Goal: Check status: Check status

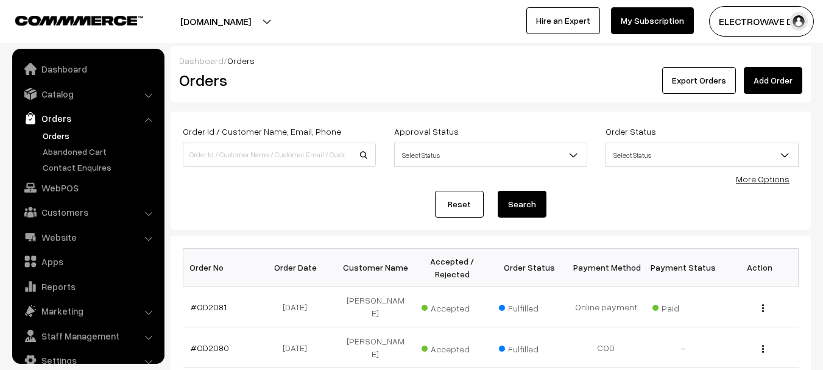
click at [27, 129] on ul "Orders" at bounding box center [88, 151] width 146 height 44
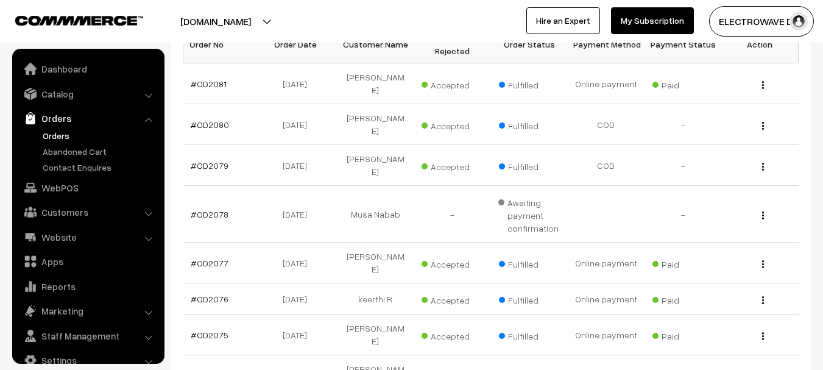
scroll to position [19, 0]
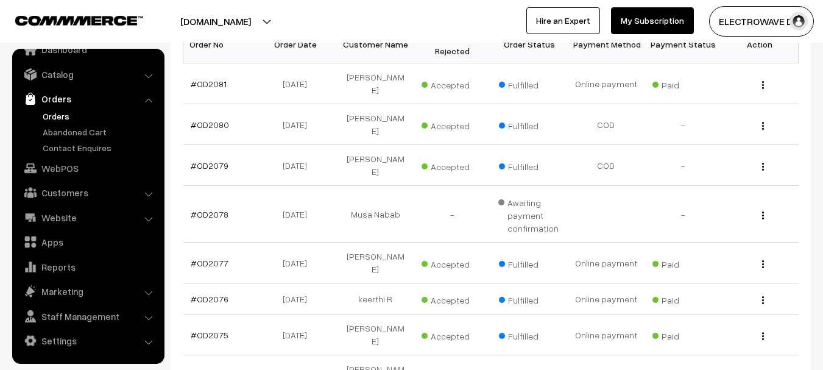
click at [69, 112] on link "Orders" at bounding box center [100, 116] width 121 height 13
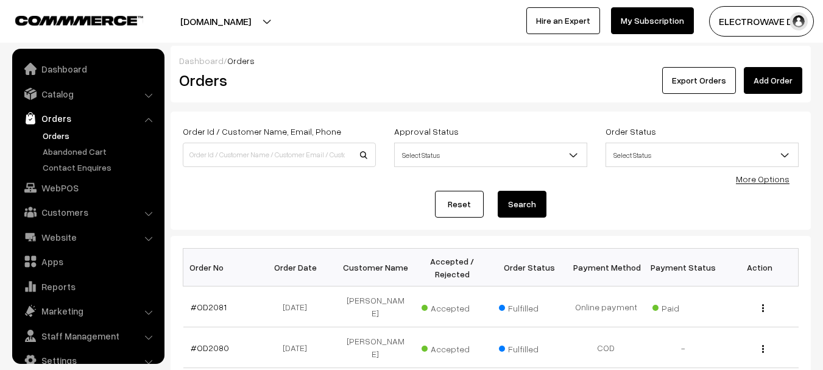
scroll to position [19, 0]
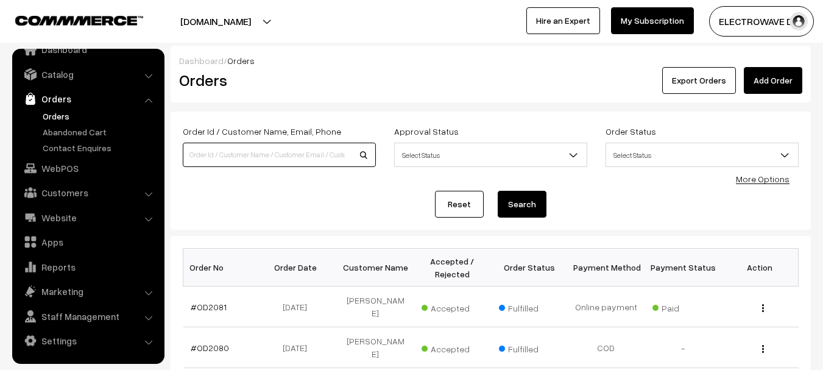
click at [235, 157] on input at bounding box center [279, 154] width 193 height 24
paste input "OD2073"
type input "OD2073"
click at [498, 191] on button "Search" at bounding box center [522, 204] width 49 height 27
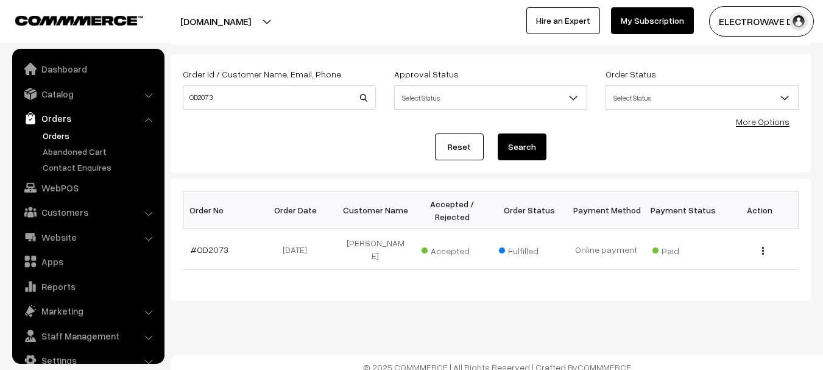
scroll to position [19, 0]
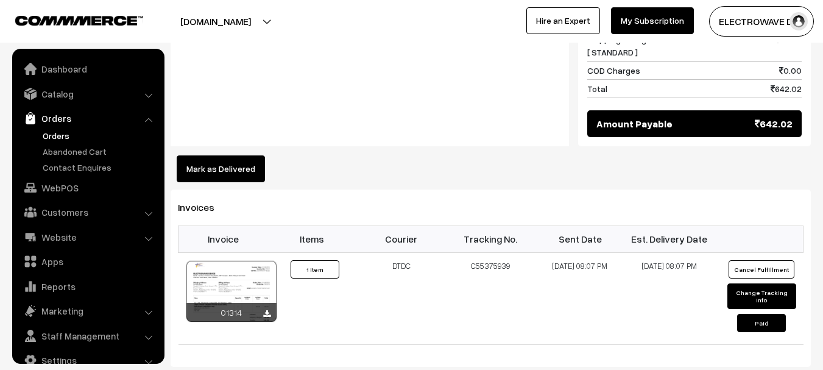
scroll to position [19, 0]
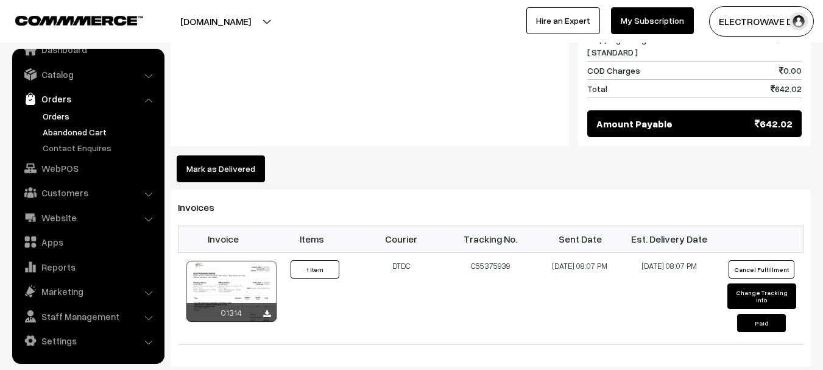
click at [66, 125] on link "Abandoned Cart" at bounding box center [100, 131] width 121 height 13
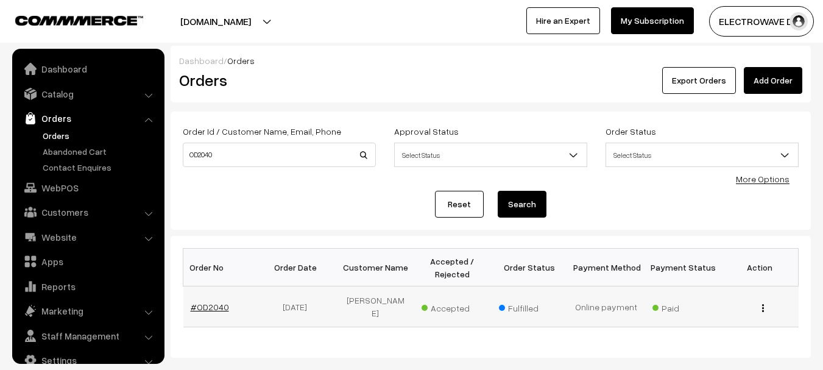
scroll to position [19, 0]
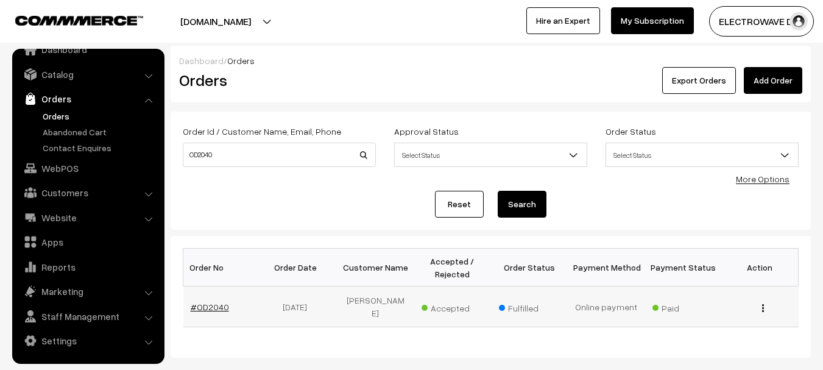
click at [209, 304] on link "#OD2040" at bounding box center [210, 306] width 38 height 10
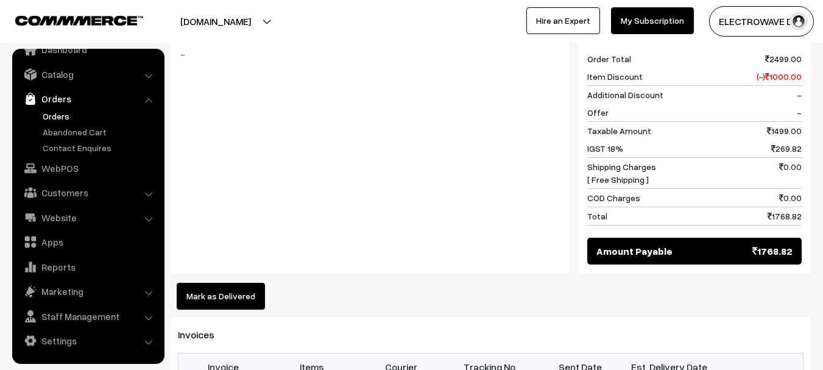
scroll to position [670, 0]
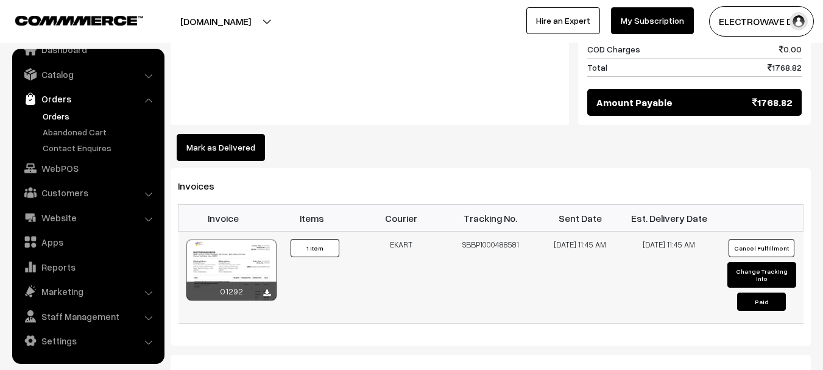
click at [510, 234] on td "SBBP1000488581" at bounding box center [491, 277] width 90 height 92
copy td "SBBP1000488581"
click at [51, 115] on link "Orders" at bounding box center [100, 116] width 121 height 13
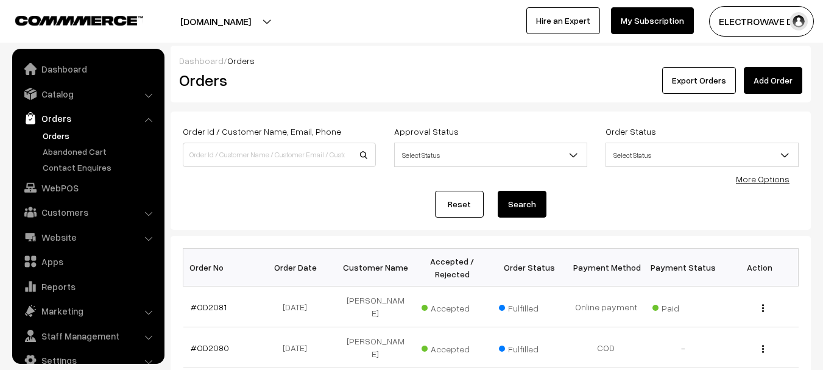
scroll to position [19, 0]
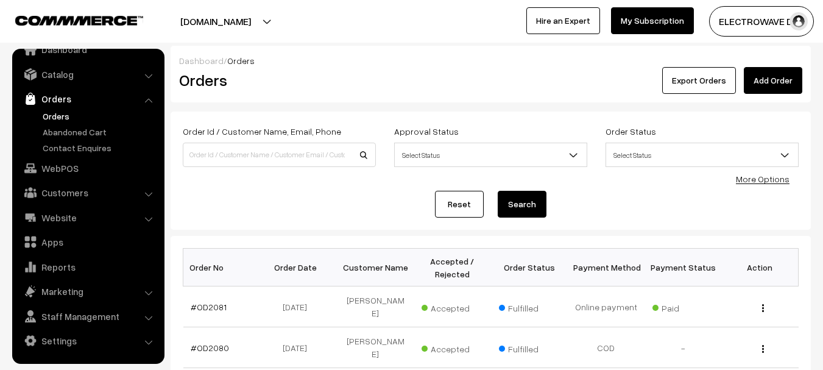
click at [246, 33] on button "[DOMAIN_NAME]" at bounding box center [216, 21] width 156 height 30
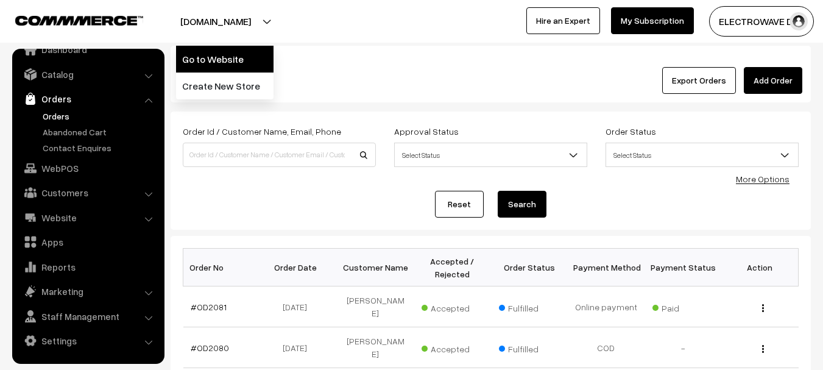
click at [239, 53] on link "Go to Website" at bounding box center [224, 59] width 97 height 27
